Goal: Go to known website: Go to known website

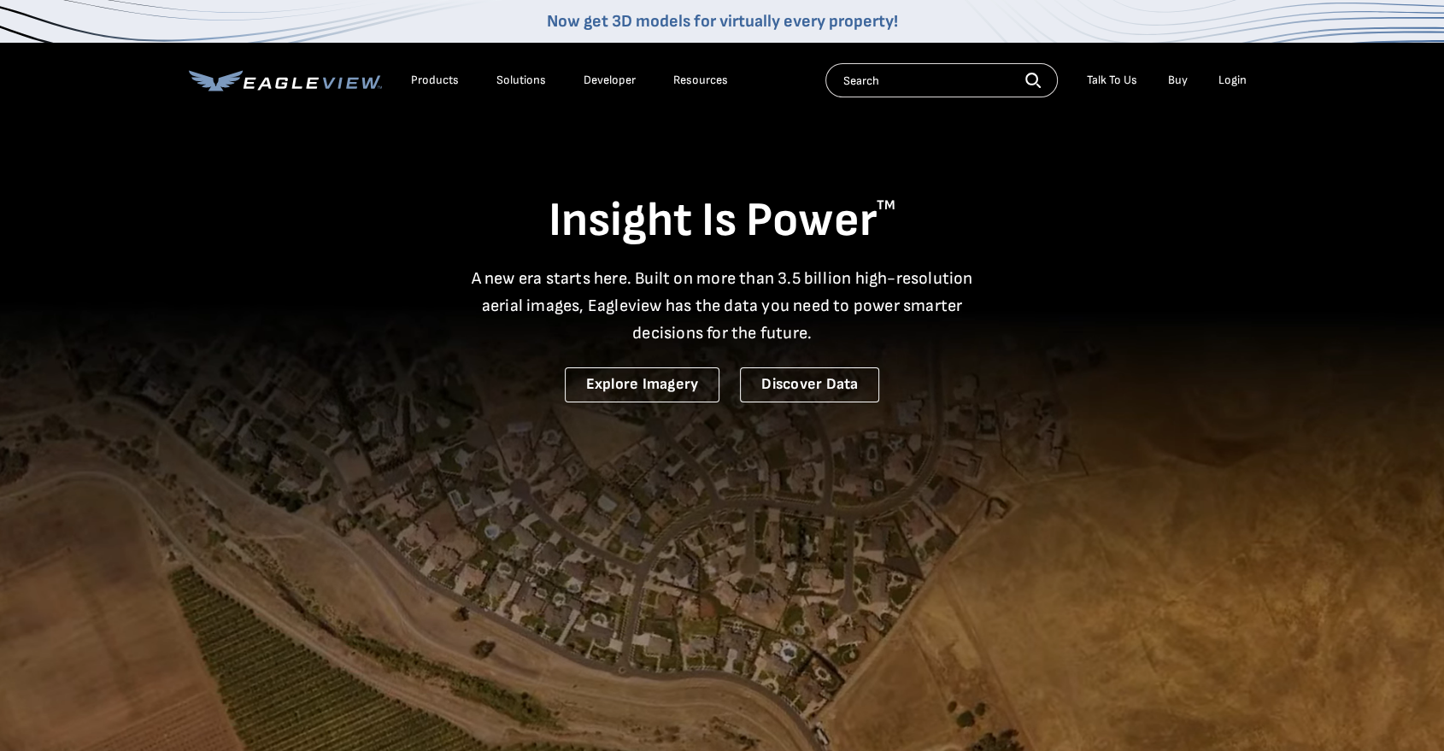
click at [1227, 79] on div "Login" at bounding box center [1233, 80] width 28 height 15
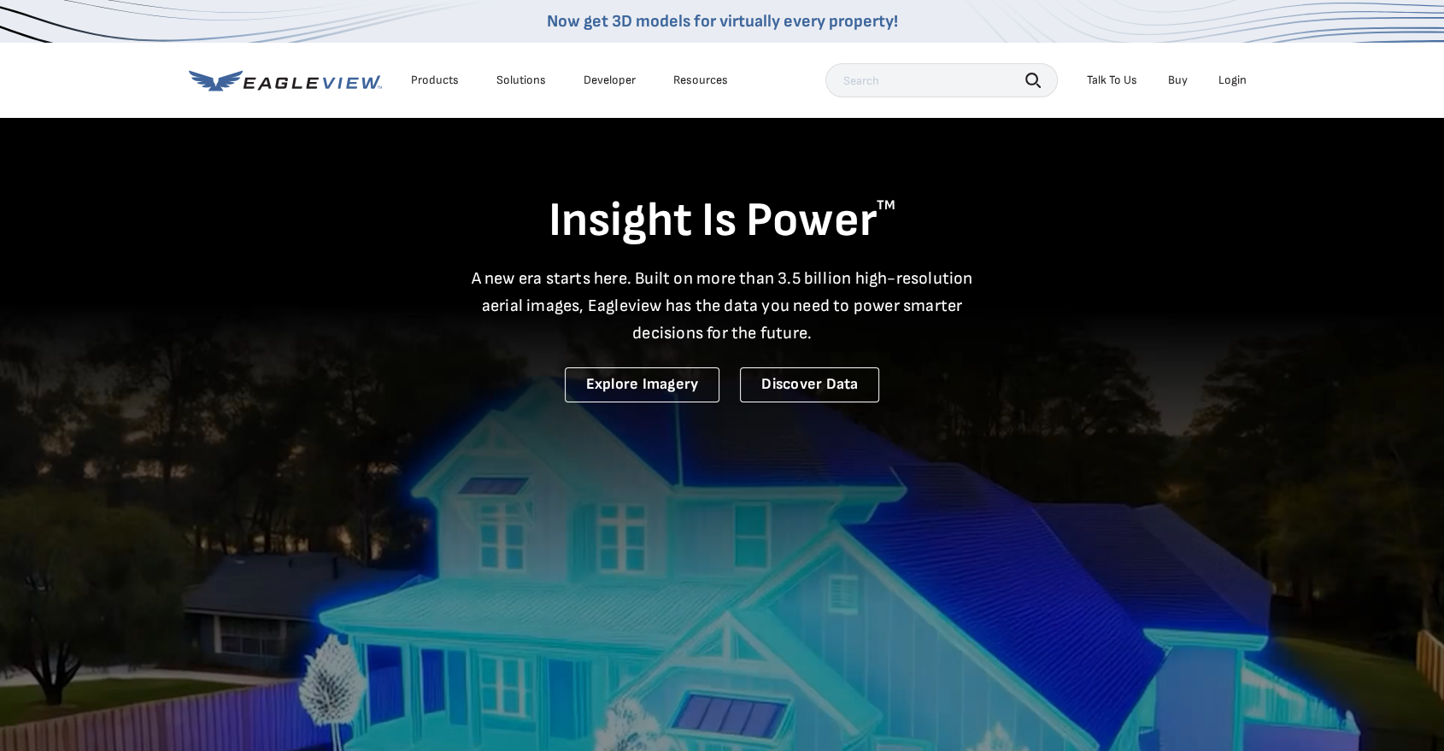
click at [1230, 81] on div "Login" at bounding box center [1233, 80] width 28 height 15
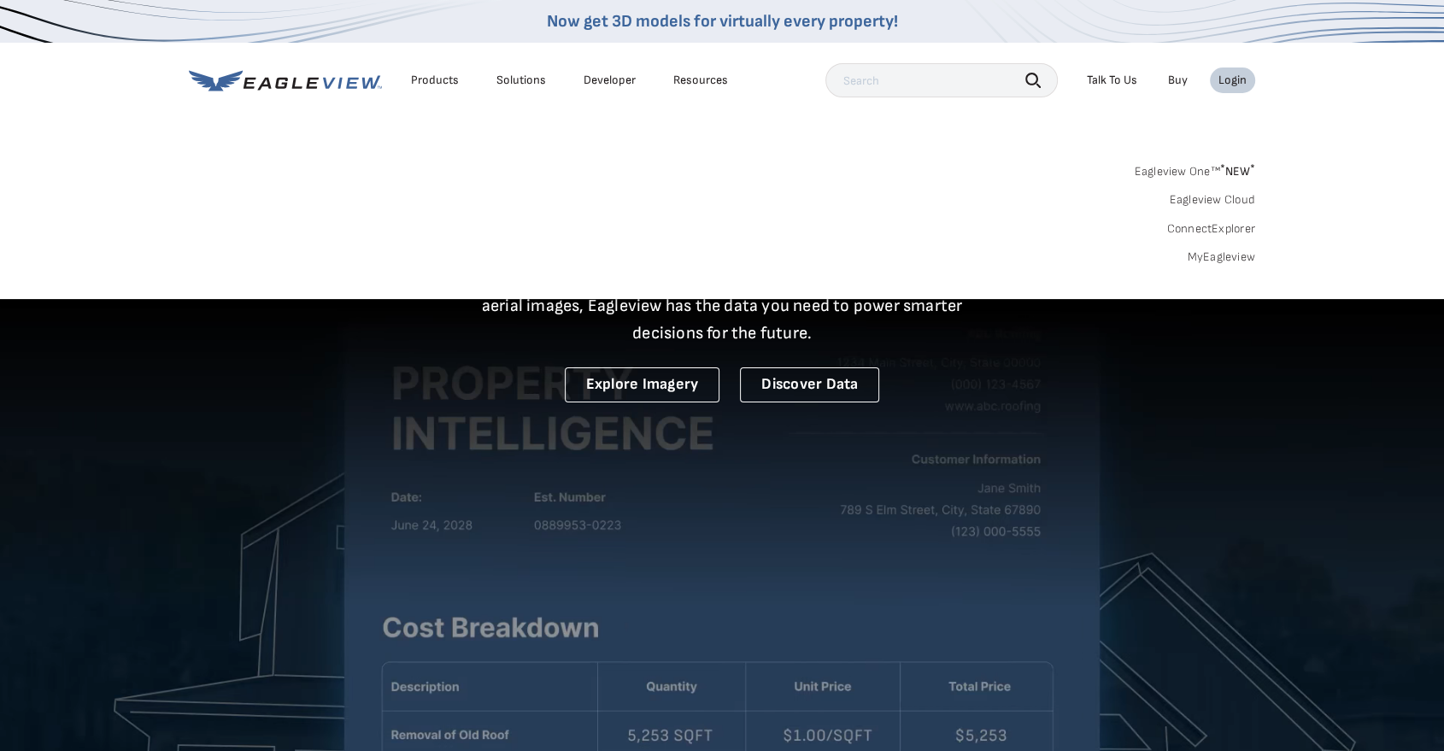
click at [1215, 171] on link "Eagleview One™ * NEW *" at bounding box center [1194, 169] width 121 height 20
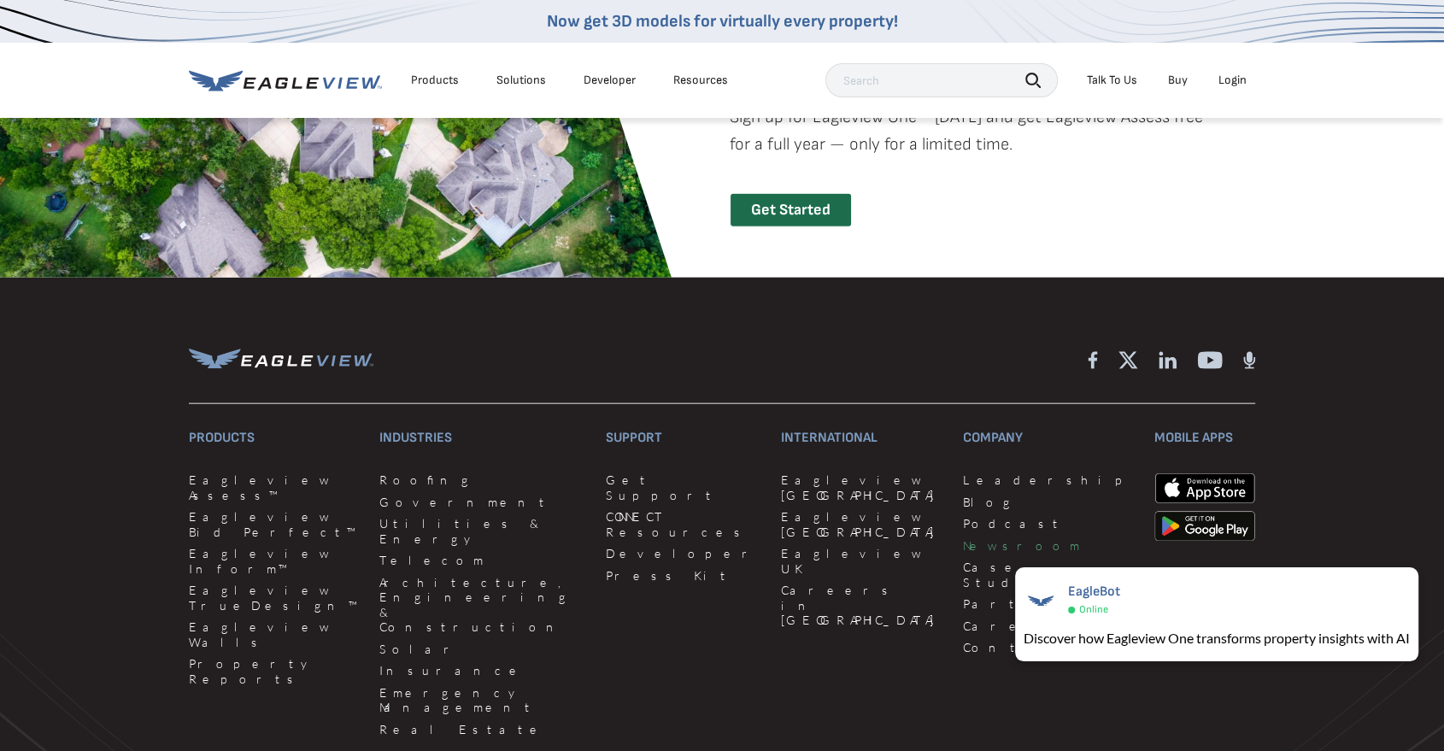
scroll to position [4095, 0]
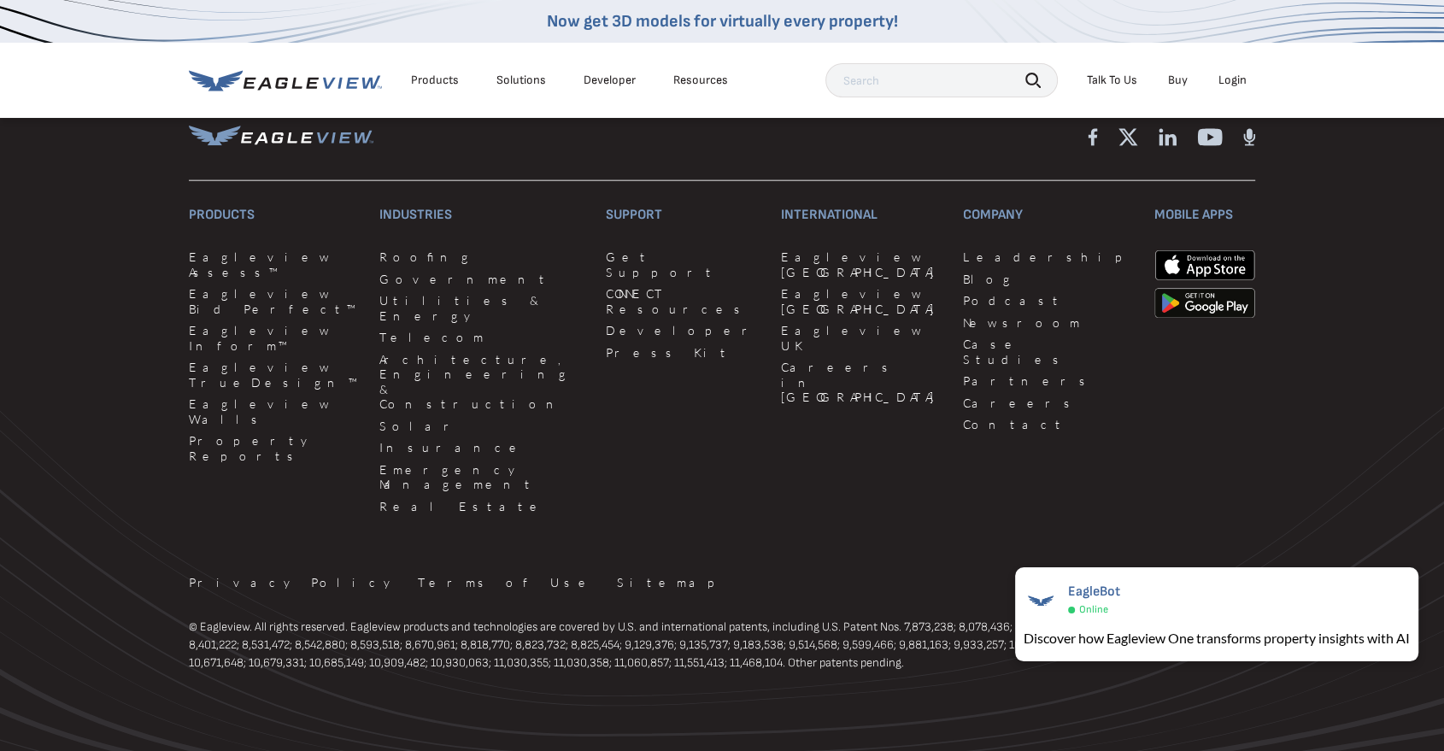
click at [1230, 76] on div "Login" at bounding box center [1233, 80] width 28 height 15
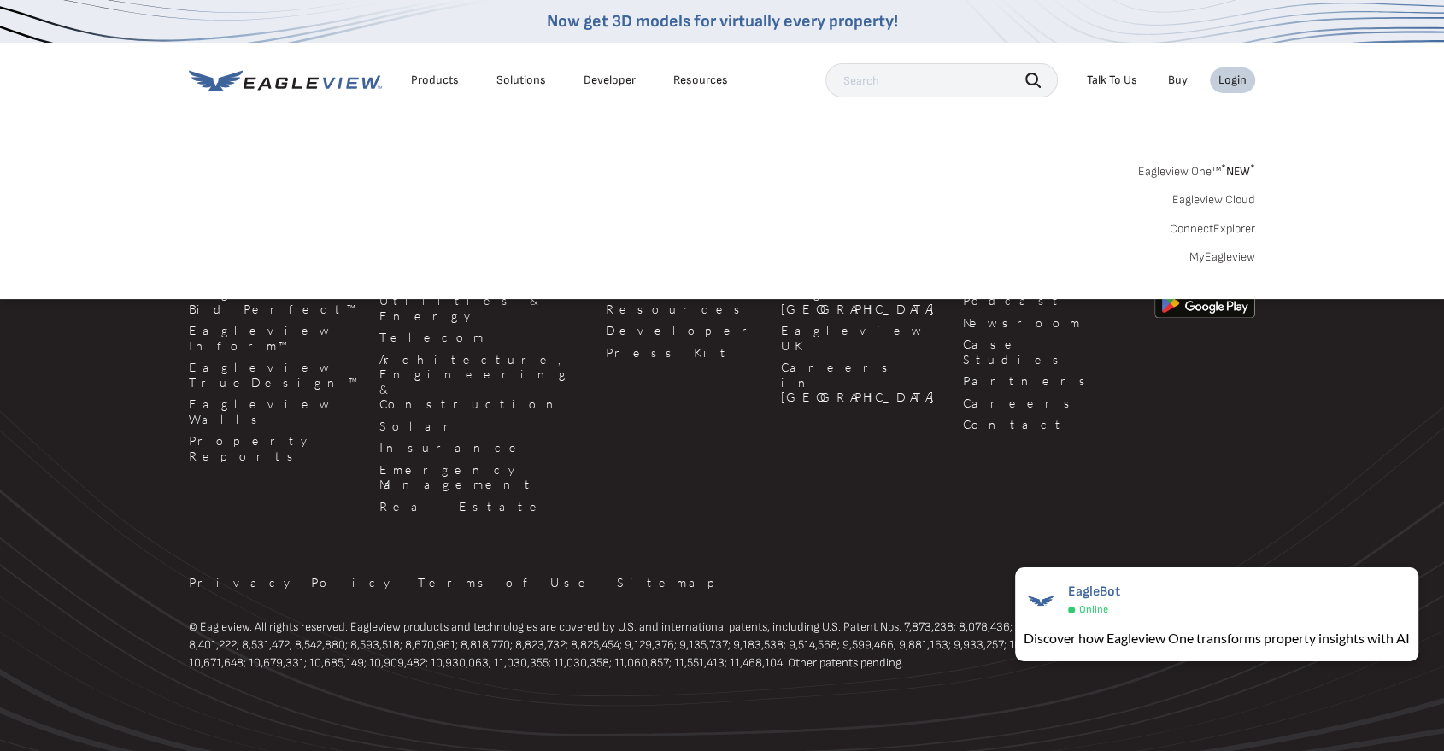
click at [1203, 250] on link "MyEagleview" at bounding box center [1223, 257] width 66 height 15
